Goal: Task Accomplishment & Management: Manage account settings

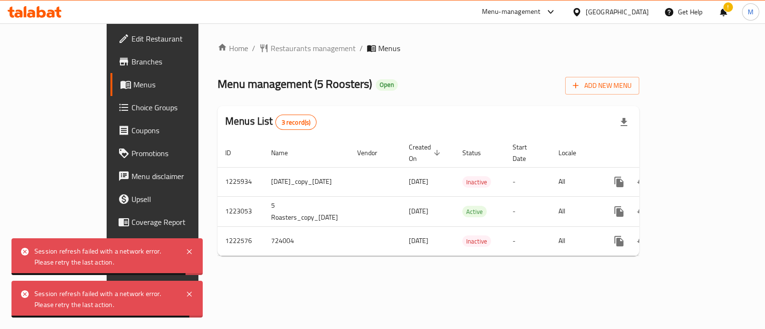
click at [39, 16] on icon at bounding box center [41, 11] width 9 height 11
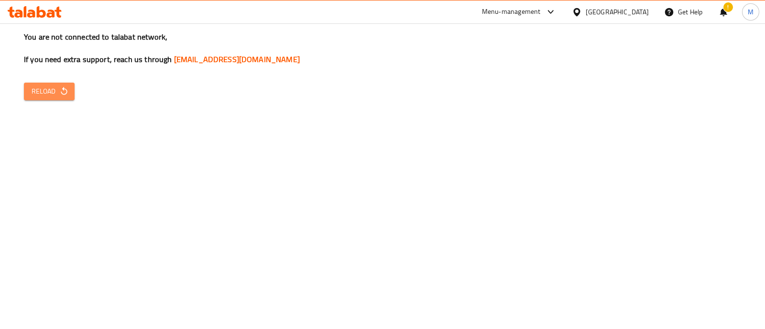
click at [72, 97] on button "Reload" at bounding box center [49, 92] width 51 height 18
click at [52, 93] on span "Reload" at bounding box center [49, 92] width 35 height 12
click at [62, 104] on div "You are not connected to talabat network, If you need extra support, reach us t…" at bounding box center [382, 164] width 765 height 329
click at [55, 94] on span "Reload" at bounding box center [49, 92] width 35 height 12
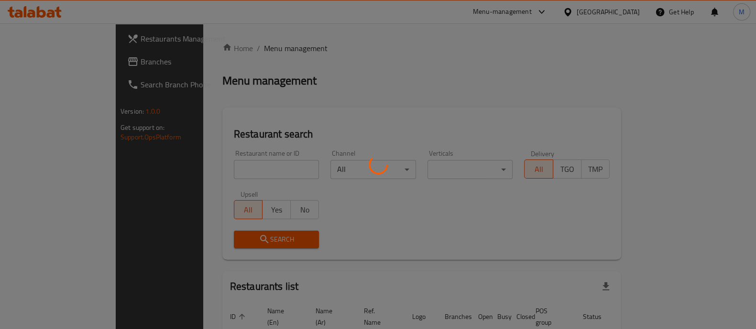
click at [228, 173] on div at bounding box center [378, 164] width 756 height 329
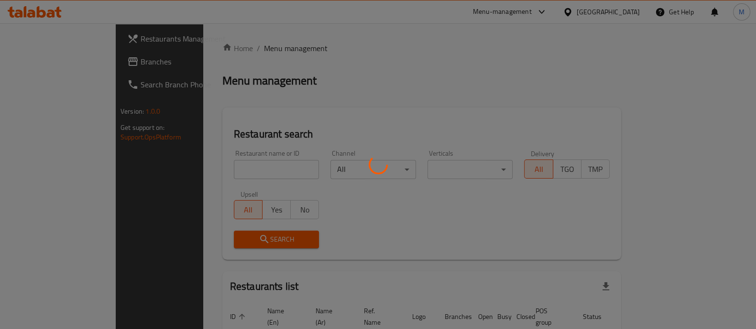
click at [228, 173] on div at bounding box center [378, 164] width 756 height 329
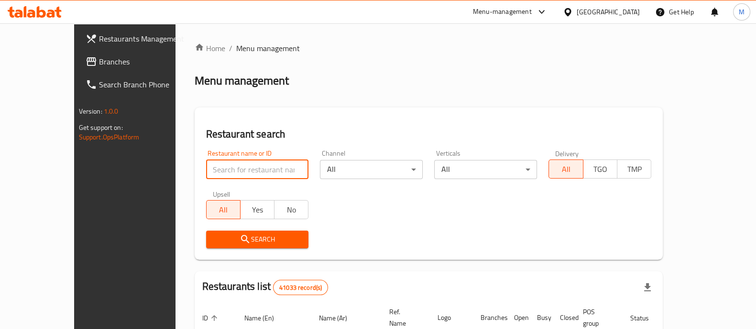
click at [219, 171] on input "search" at bounding box center [257, 169] width 103 height 19
type input "5 roosters"
click button "Search" at bounding box center [257, 240] width 103 height 18
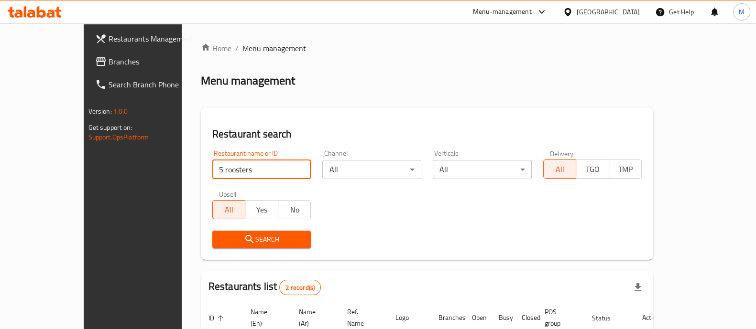
scroll to position [112, 0]
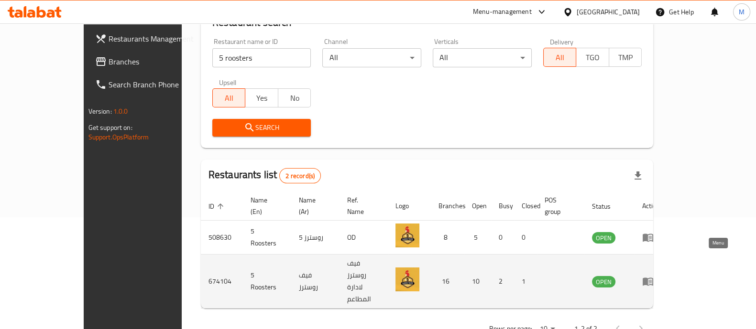
click at [653, 276] on icon "enhanced table" at bounding box center [647, 281] width 11 height 11
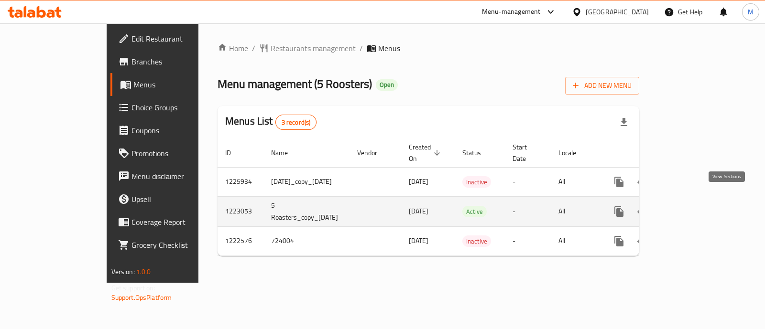
click at [699, 207] on link "enhanced table" at bounding box center [687, 211] width 23 height 23
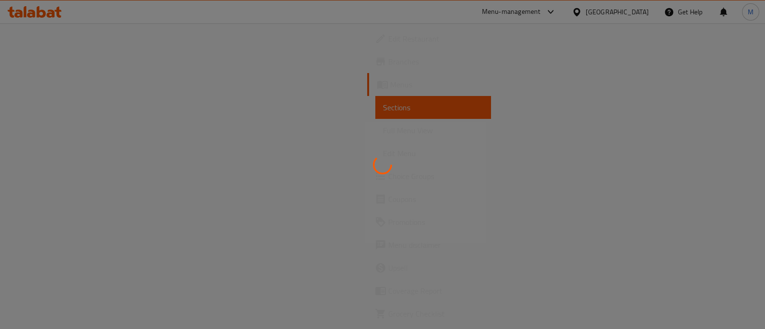
click at [43, 64] on div at bounding box center [382, 164] width 765 height 329
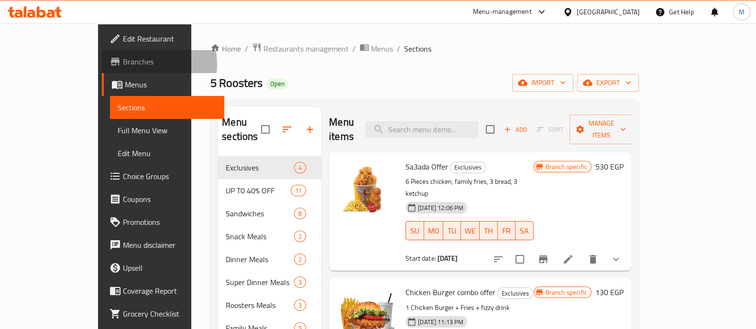
click at [123, 64] on span "Branches" at bounding box center [170, 61] width 94 height 11
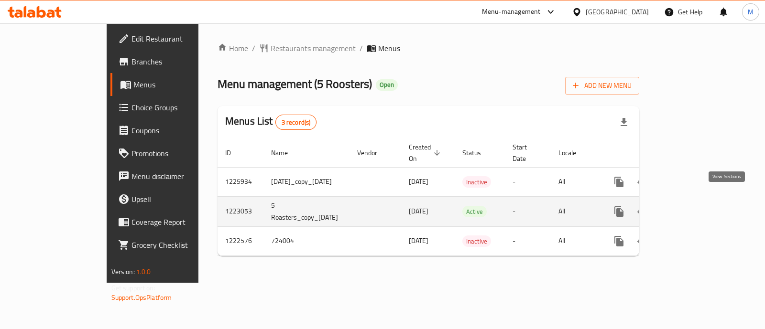
click at [694, 206] on icon "enhanced table" at bounding box center [687, 211] width 11 height 11
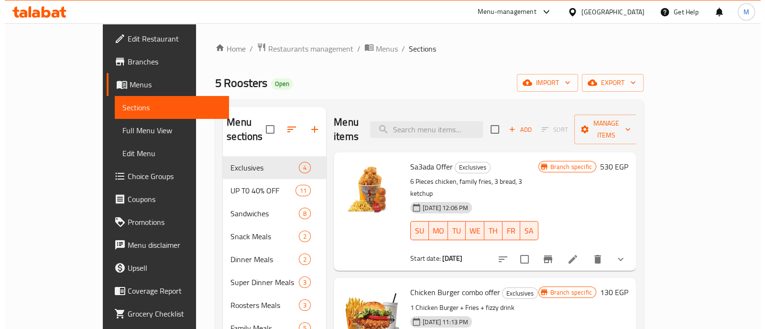
scroll to position [2, 0]
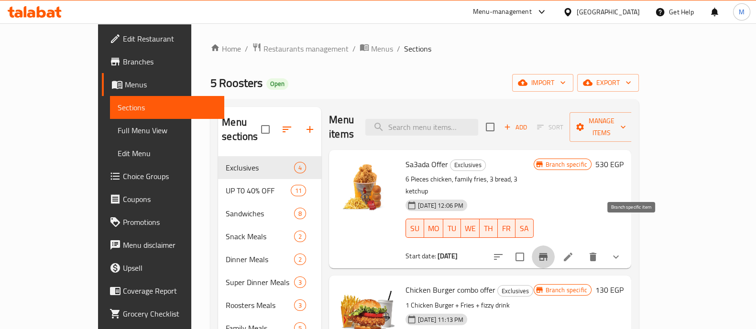
click at [547, 253] on icon "Branch-specific-item" at bounding box center [543, 257] width 9 height 8
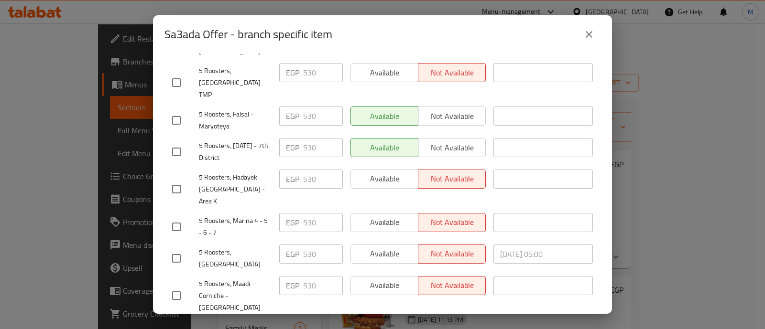
scroll to position [320, 0]
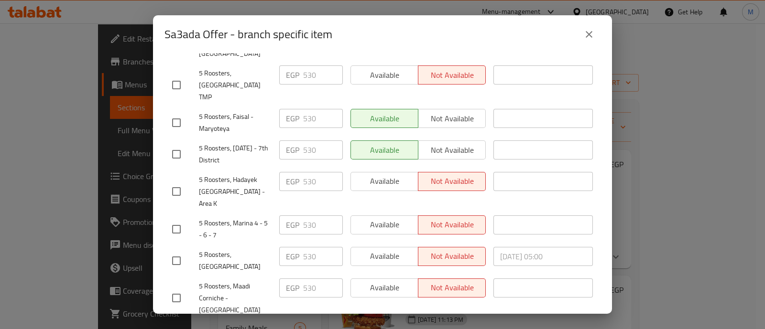
click at [179, 182] on input "checkbox" at bounding box center [176, 192] width 20 height 20
checkbox input "true"
click at [388, 174] on span "Available" at bounding box center [385, 181] width 60 height 14
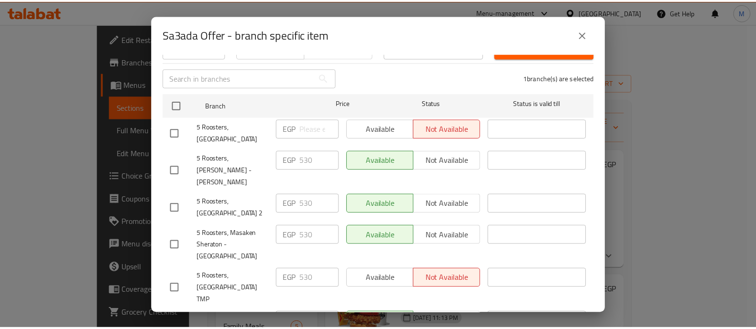
scroll to position [446, 0]
